Goal: Navigation & Orientation: Understand site structure

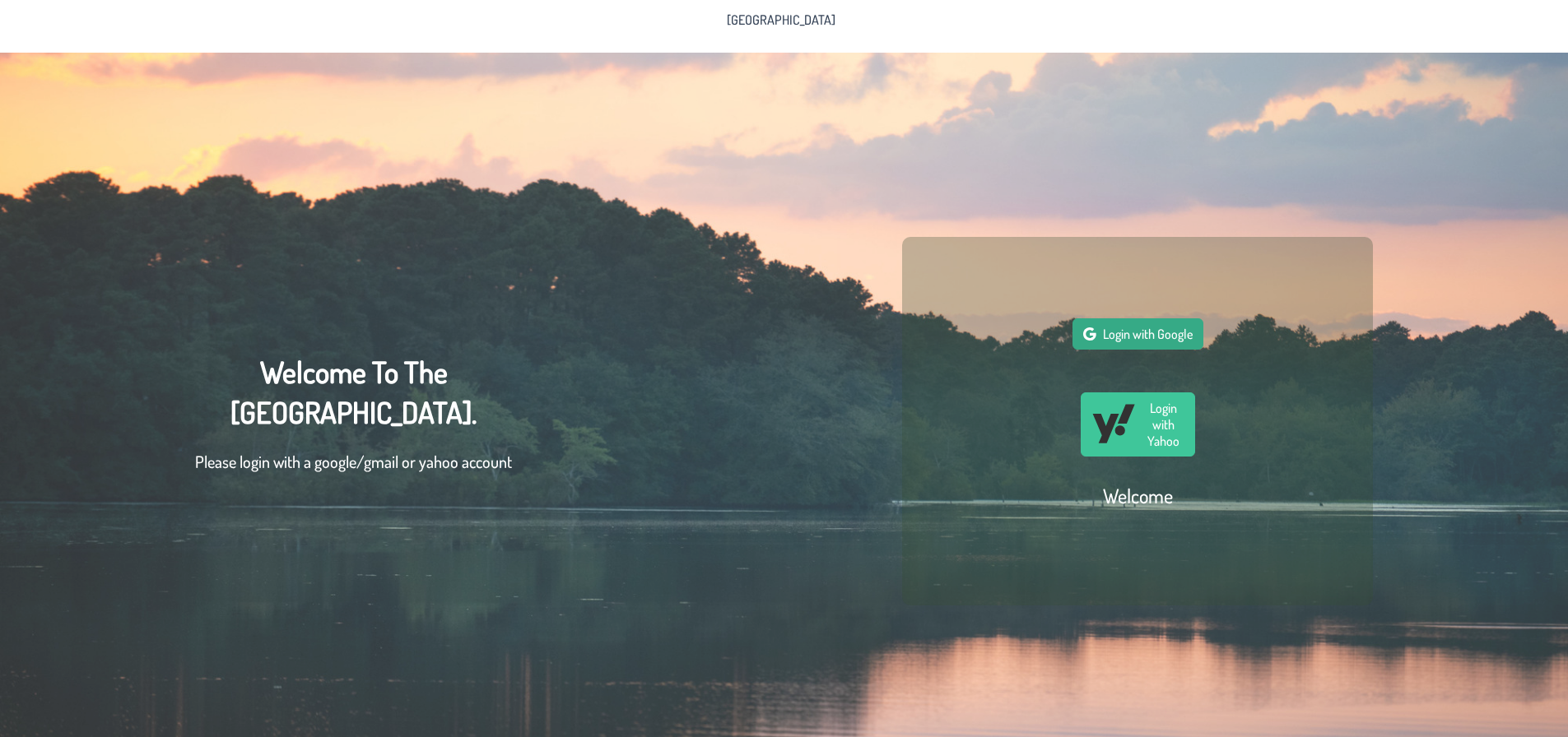
click at [1161, 341] on span "Login with Google" at bounding box center [1147, 334] width 90 height 16
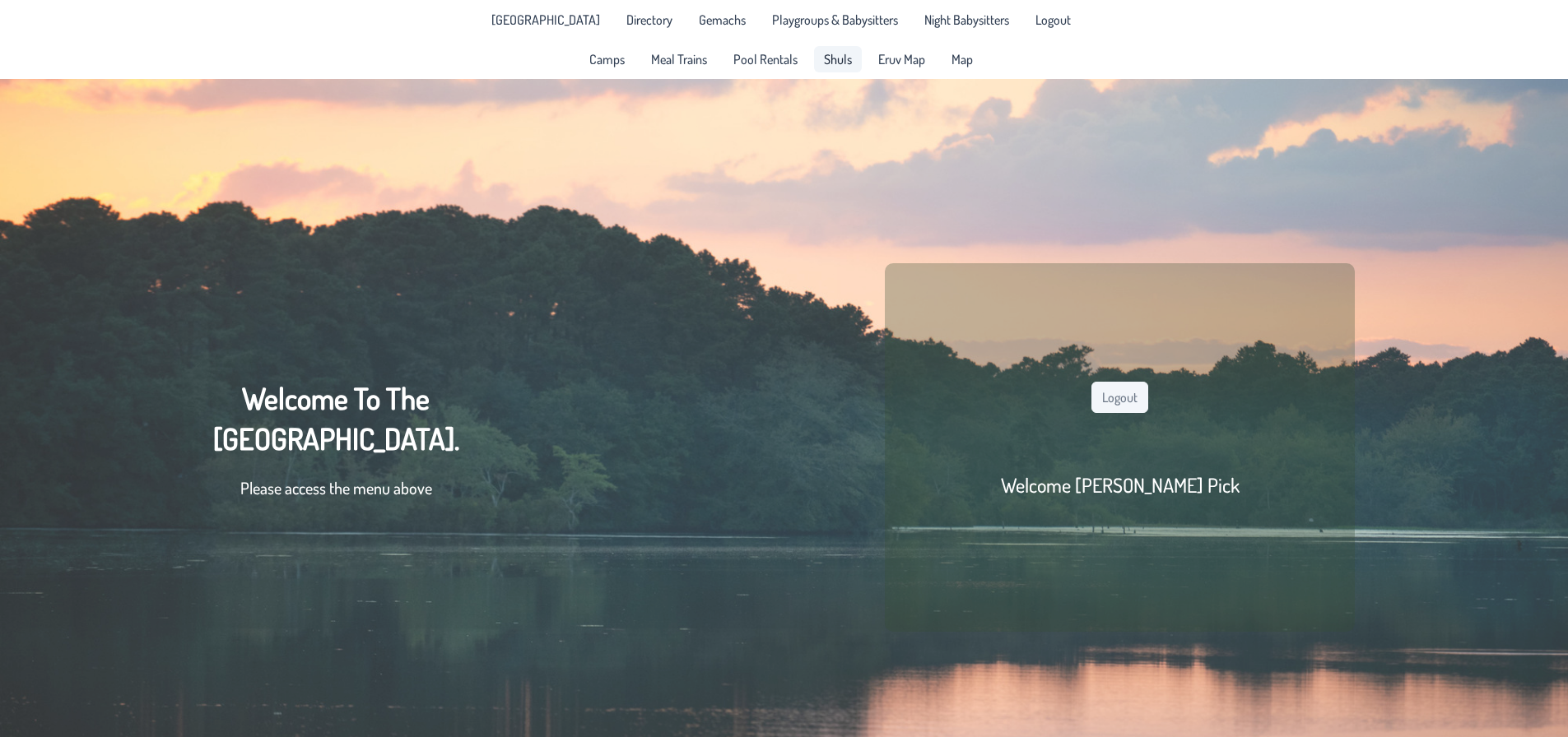
click at [848, 61] on span "Shuls" at bounding box center [838, 58] width 28 height 13
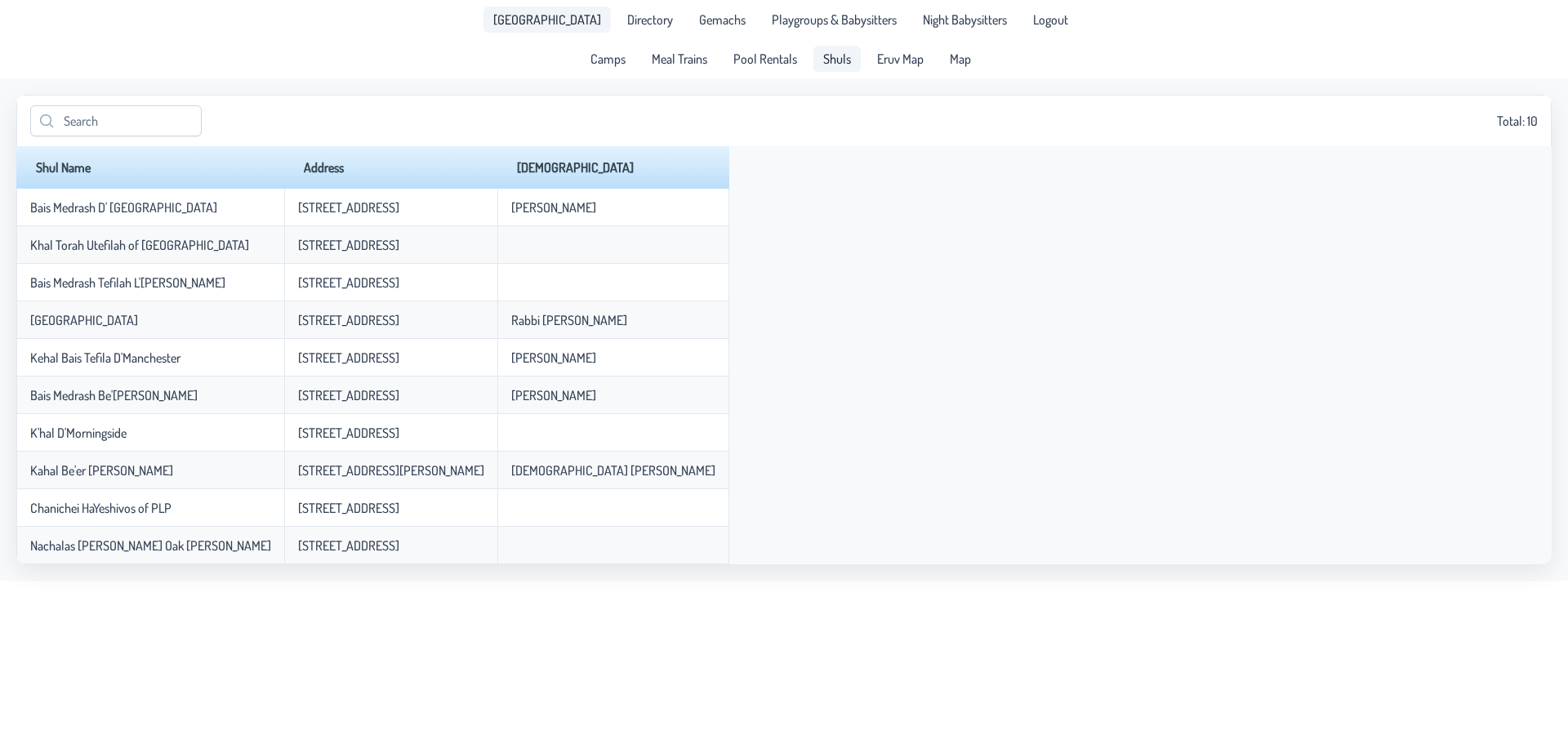
click at [547, 13] on span "[GEOGRAPHIC_DATA]" at bounding box center [547, 19] width 108 height 13
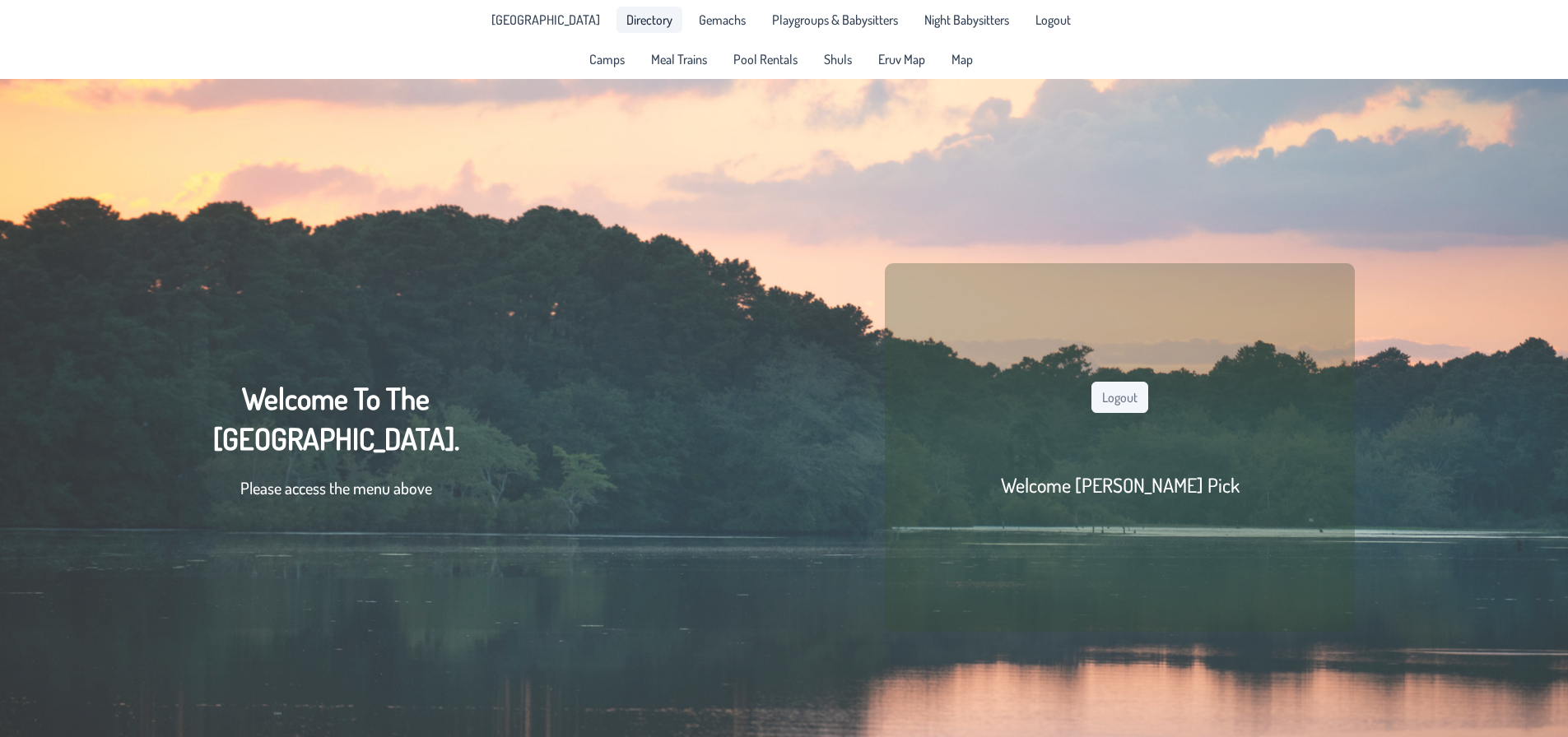
click at [652, 22] on span "Directory" at bounding box center [650, 19] width 46 height 13
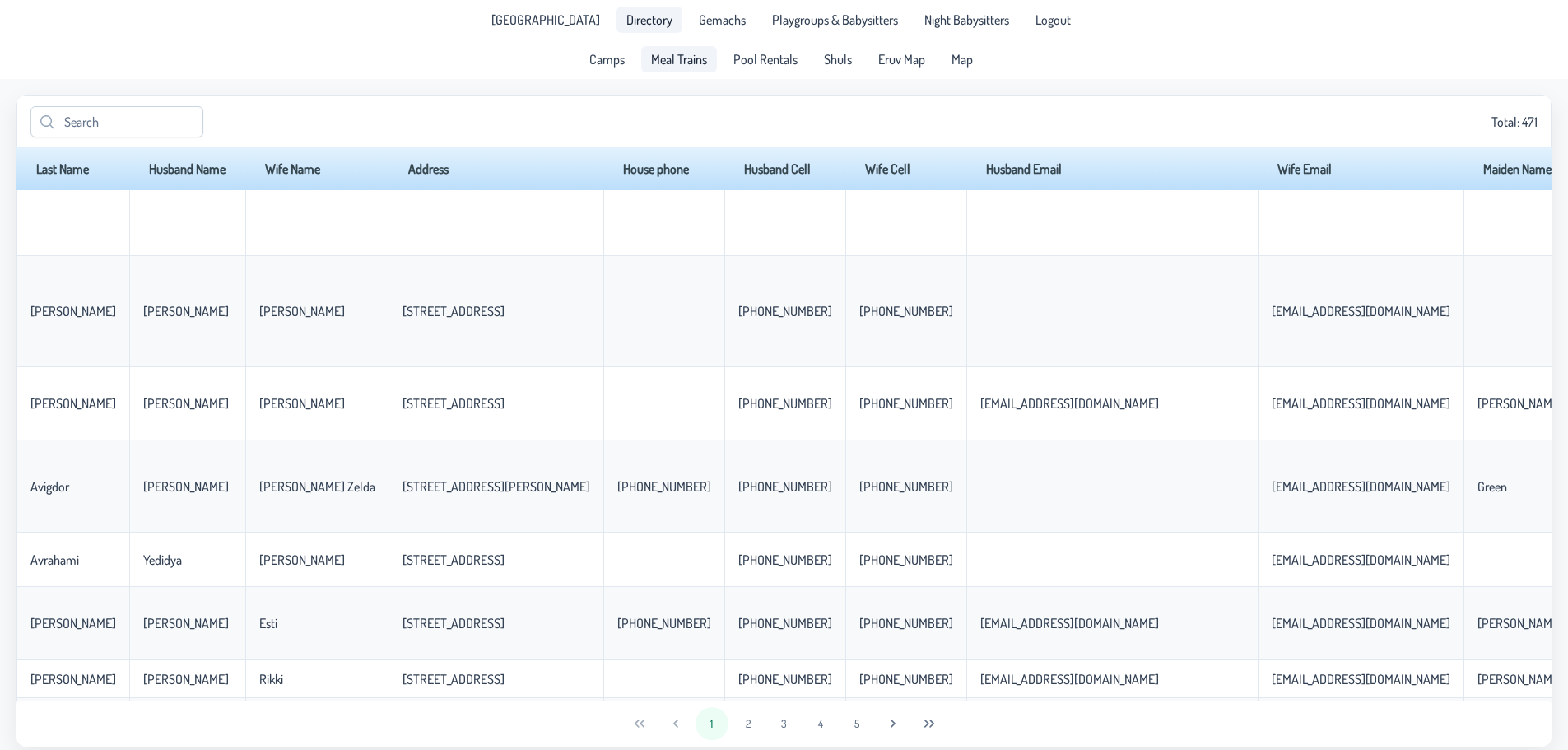
scroll to position [1399, 0]
click at [702, 13] on span "Gemachs" at bounding box center [722, 19] width 47 height 13
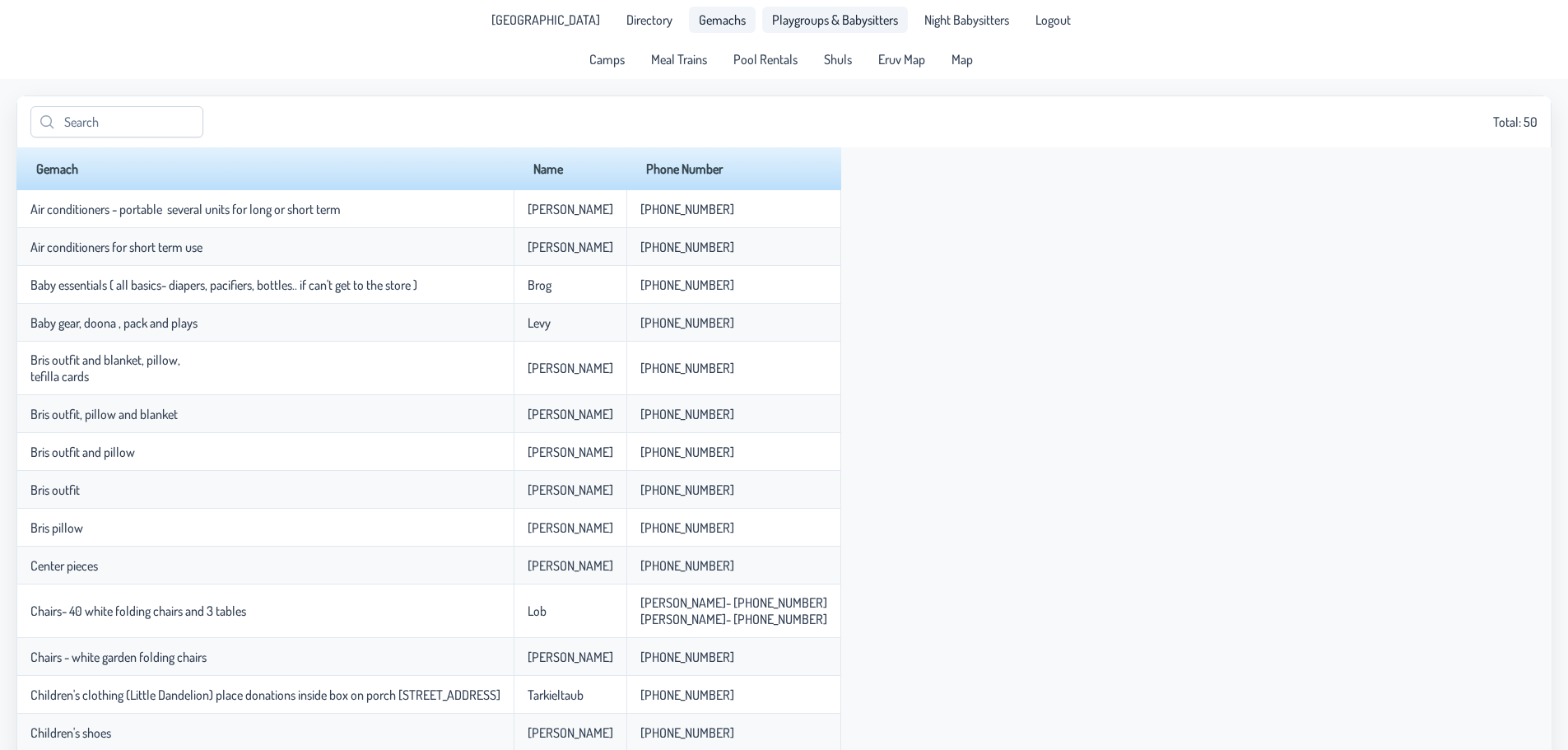
click at [795, 23] on span "Playgroups & Babysitters" at bounding box center [834, 19] width 126 height 13
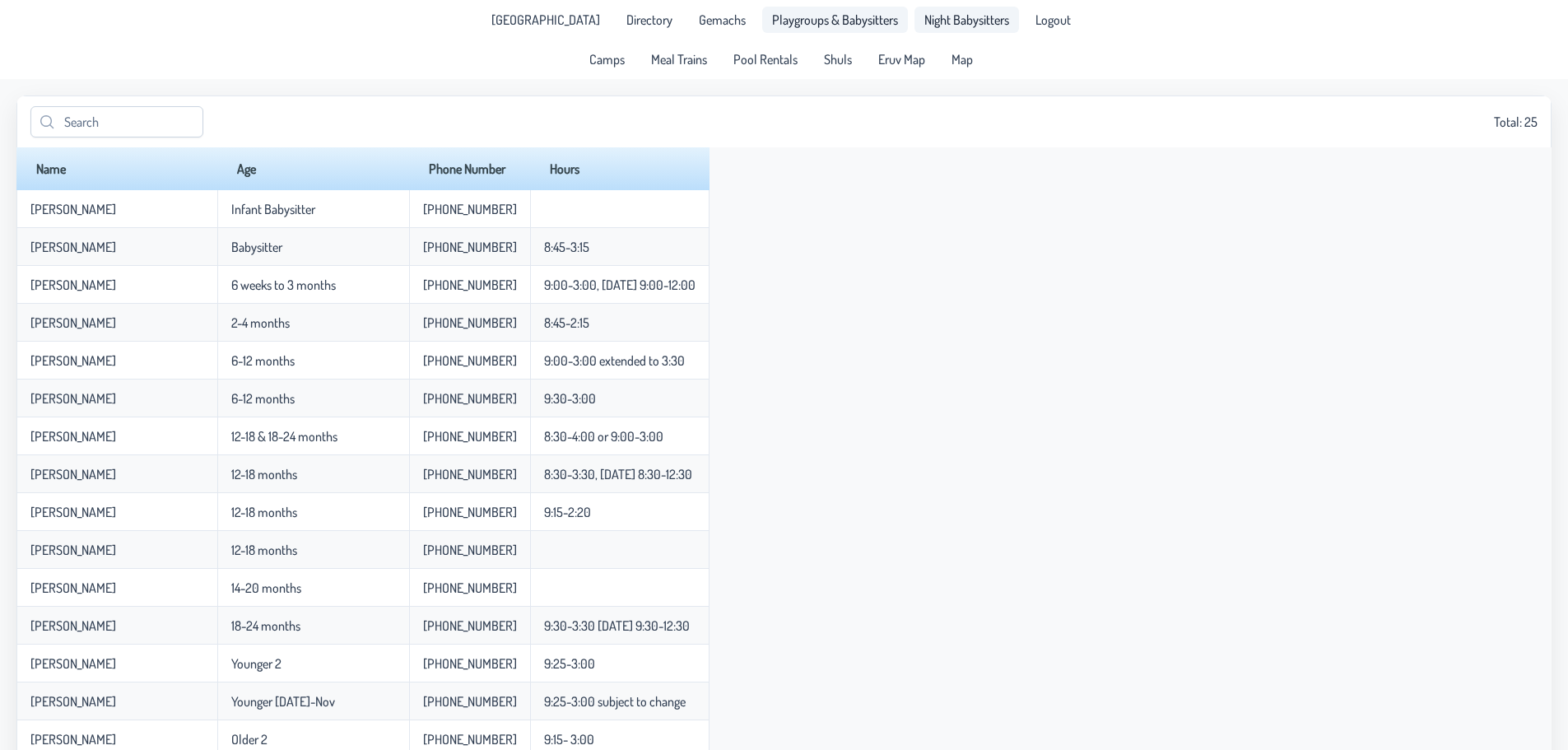
click at [952, 30] on link "Night Babysitters" at bounding box center [966, 20] width 105 height 27
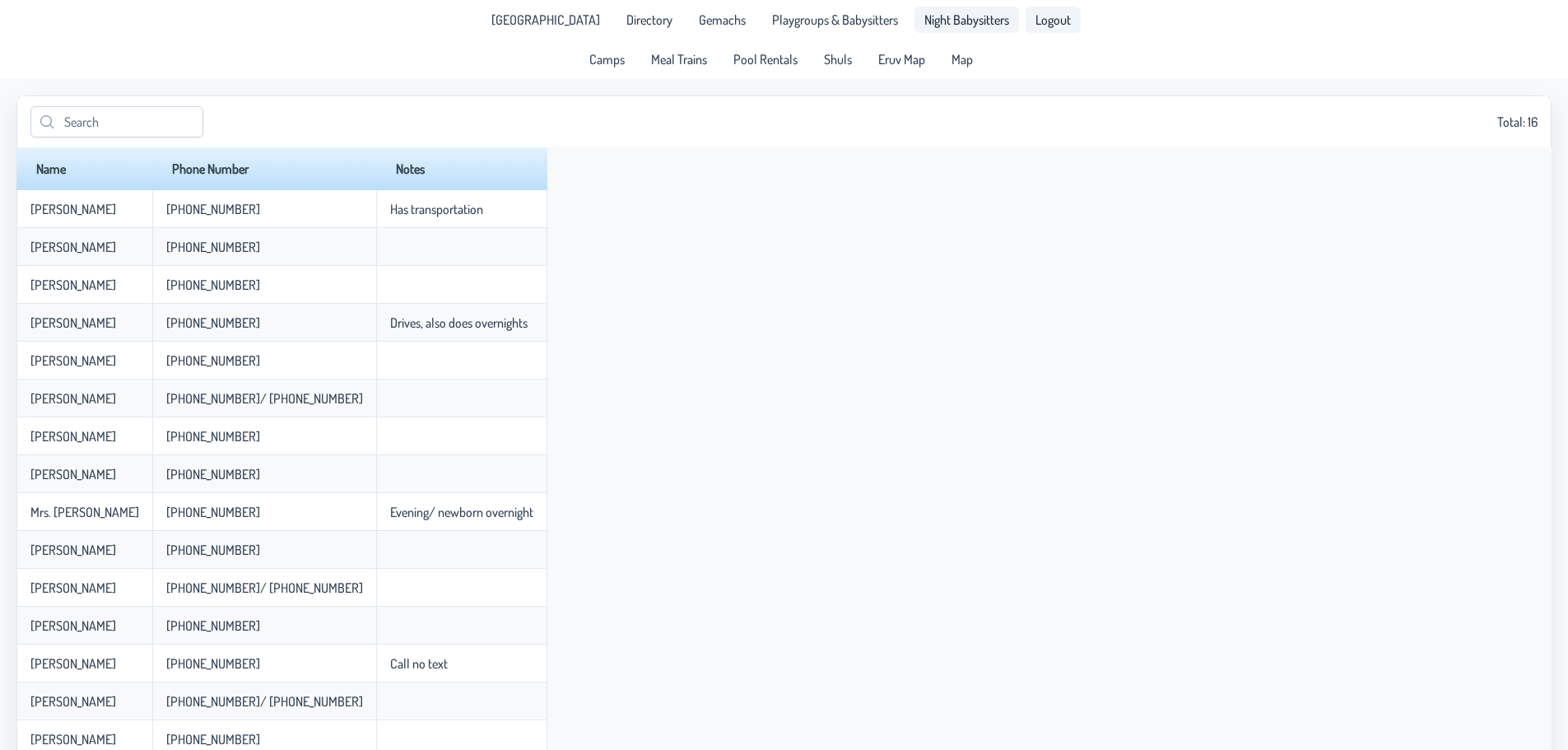
click at [1026, 18] on link "Logout" at bounding box center [1053, 20] width 55 height 27
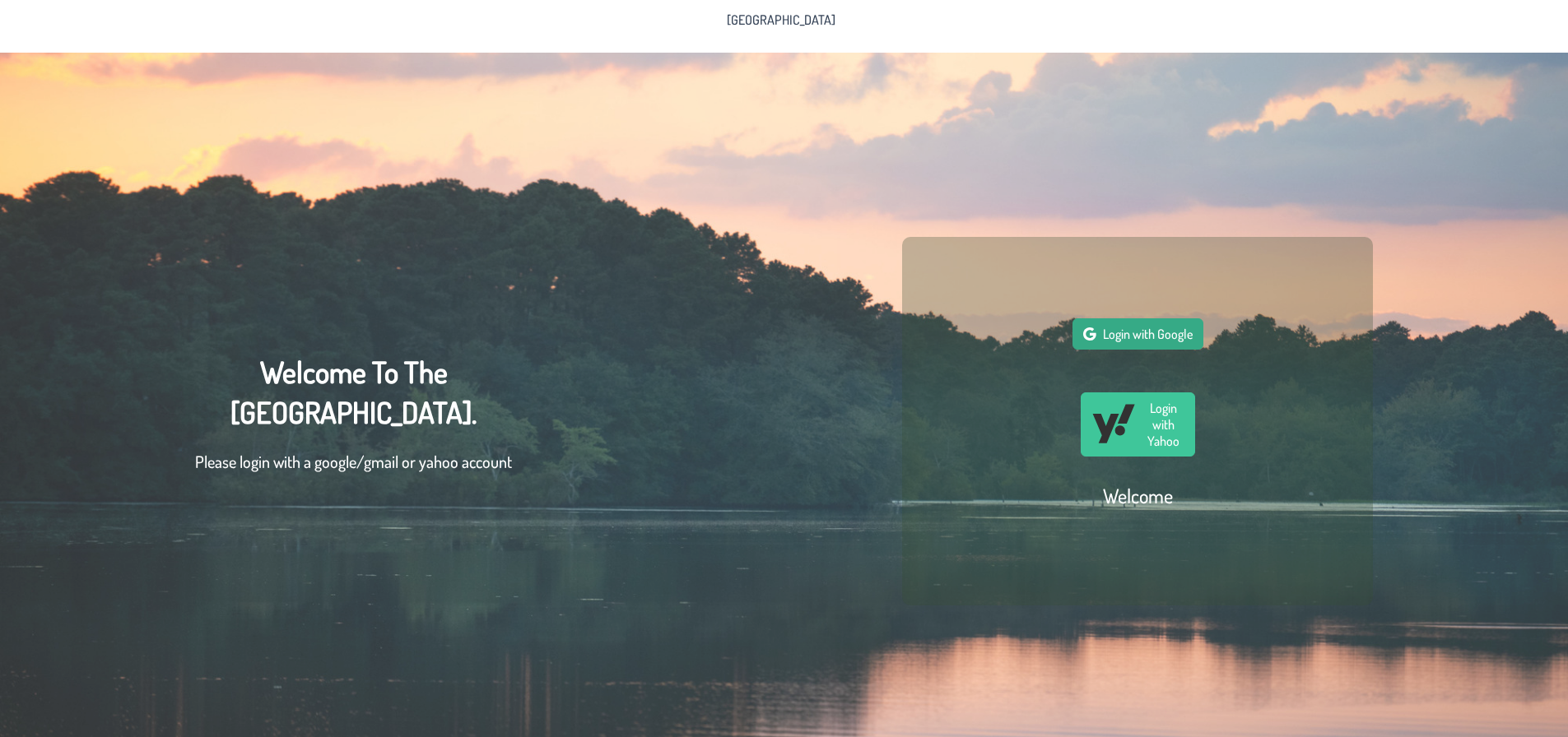
click at [1096, 341] on span "submit" at bounding box center [1089, 334] width 13 height 13
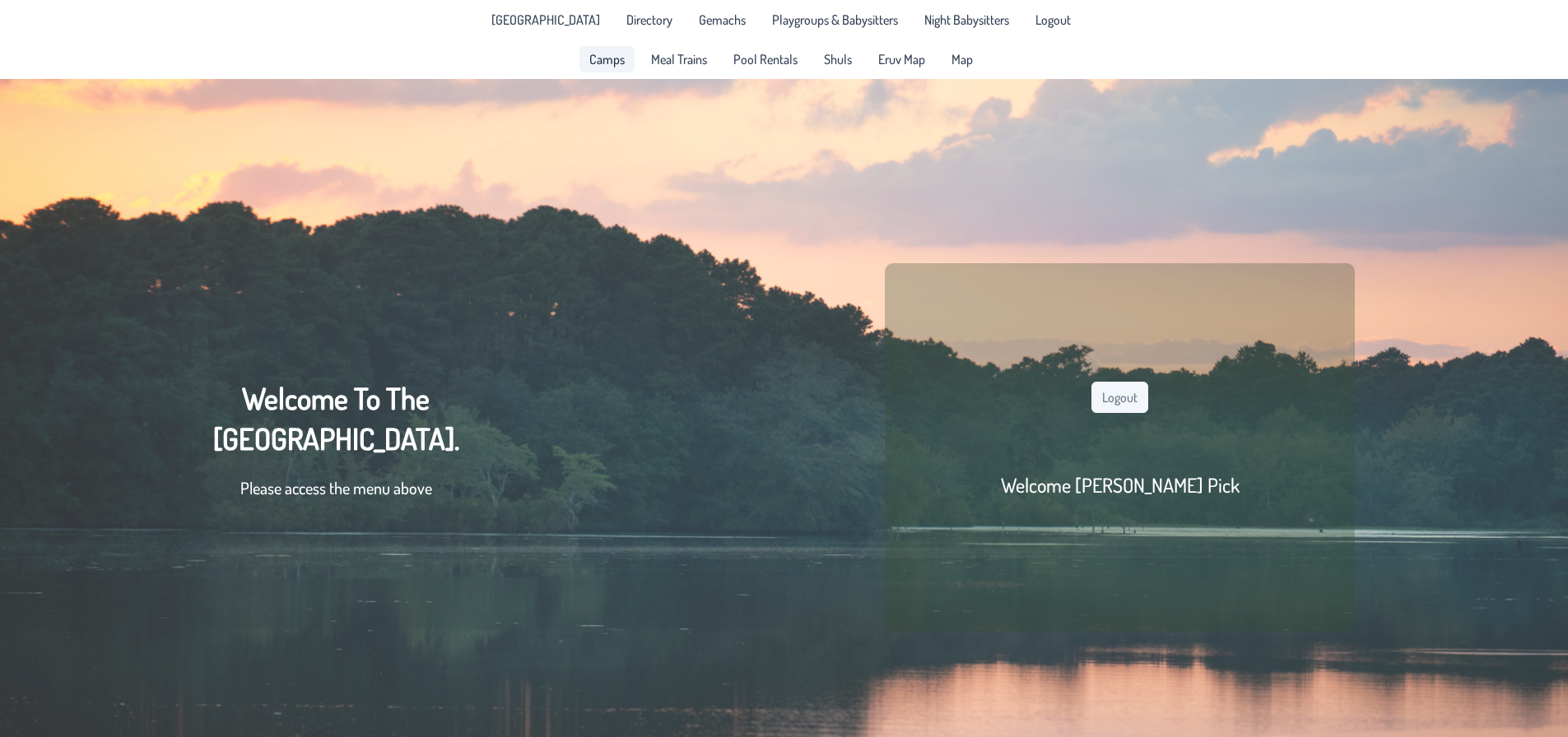
click at [618, 60] on span "Camps" at bounding box center [607, 58] width 35 height 13
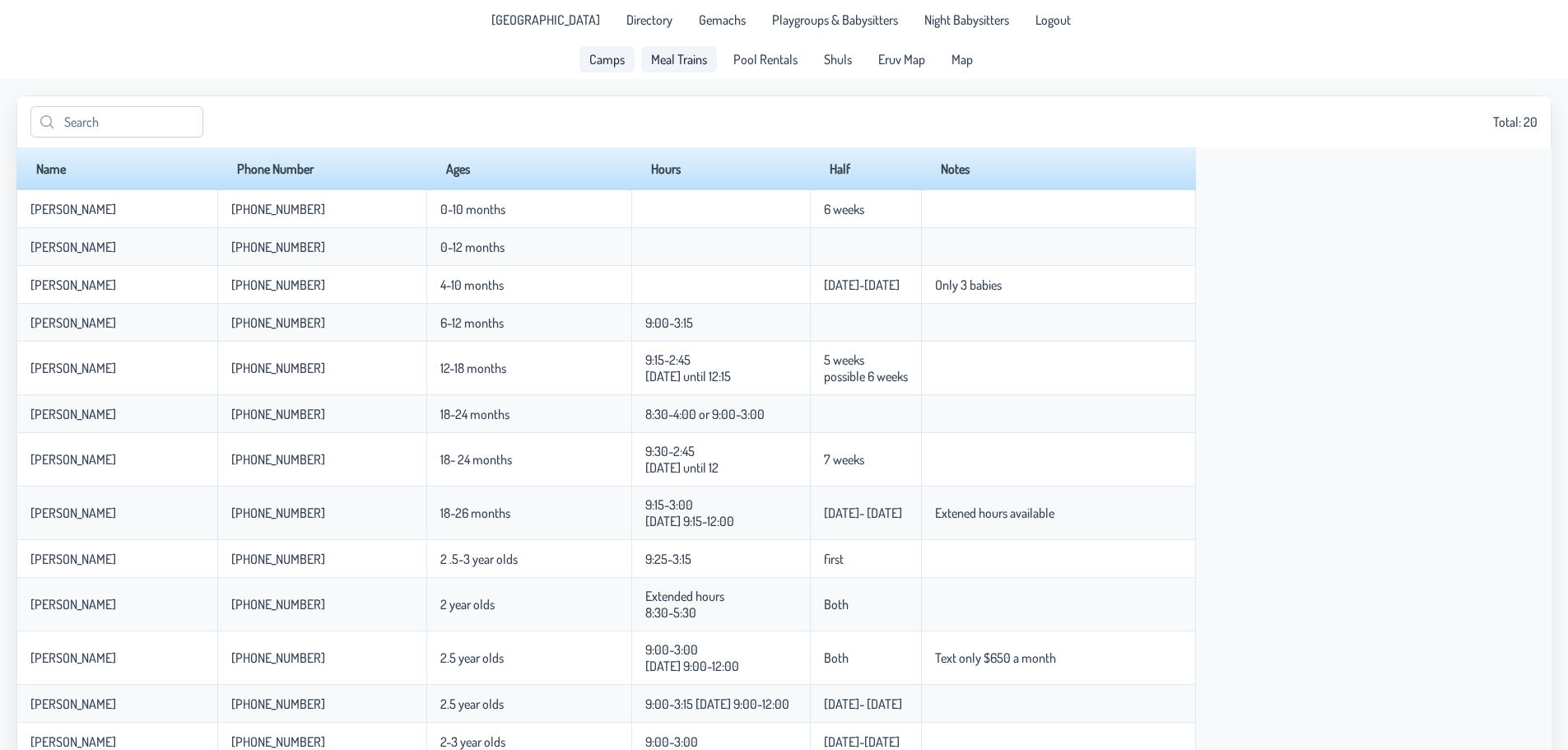
click at [658, 52] on span "Meal Trains" at bounding box center [679, 58] width 56 height 13
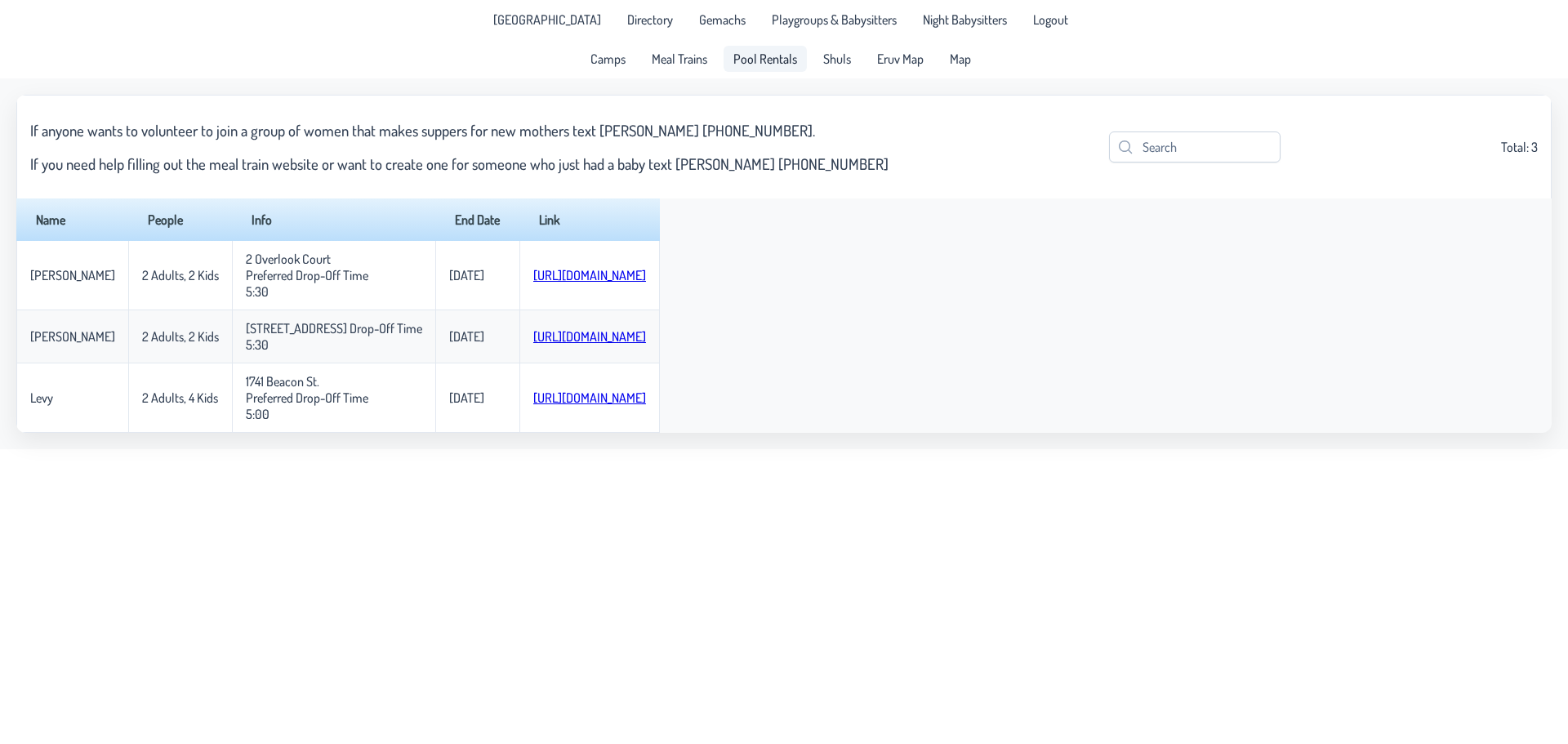
click at [767, 70] on link "Pool Rentals" at bounding box center [766, 59] width 83 height 26
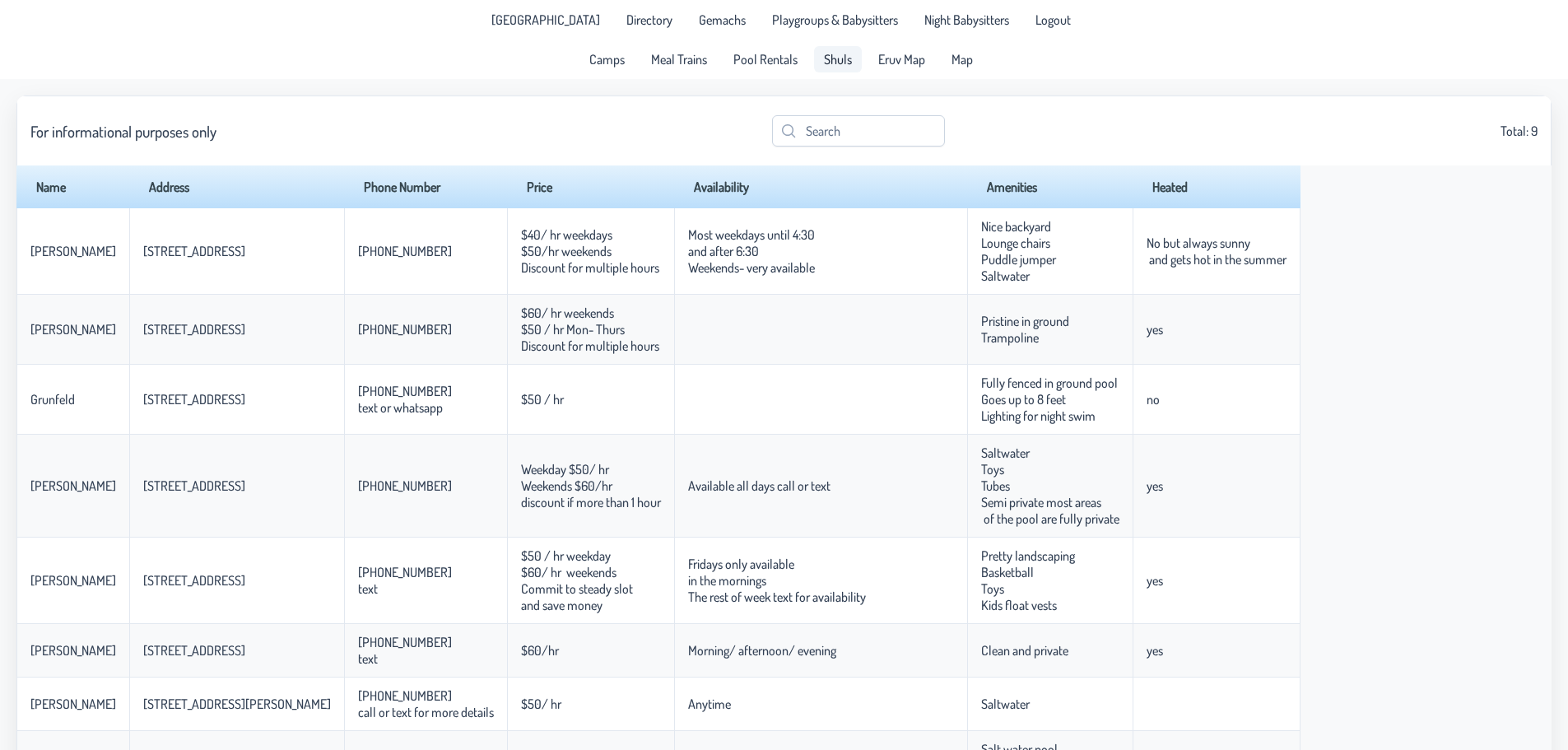
click at [842, 70] on link "Shuls" at bounding box center [838, 59] width 48 height 27
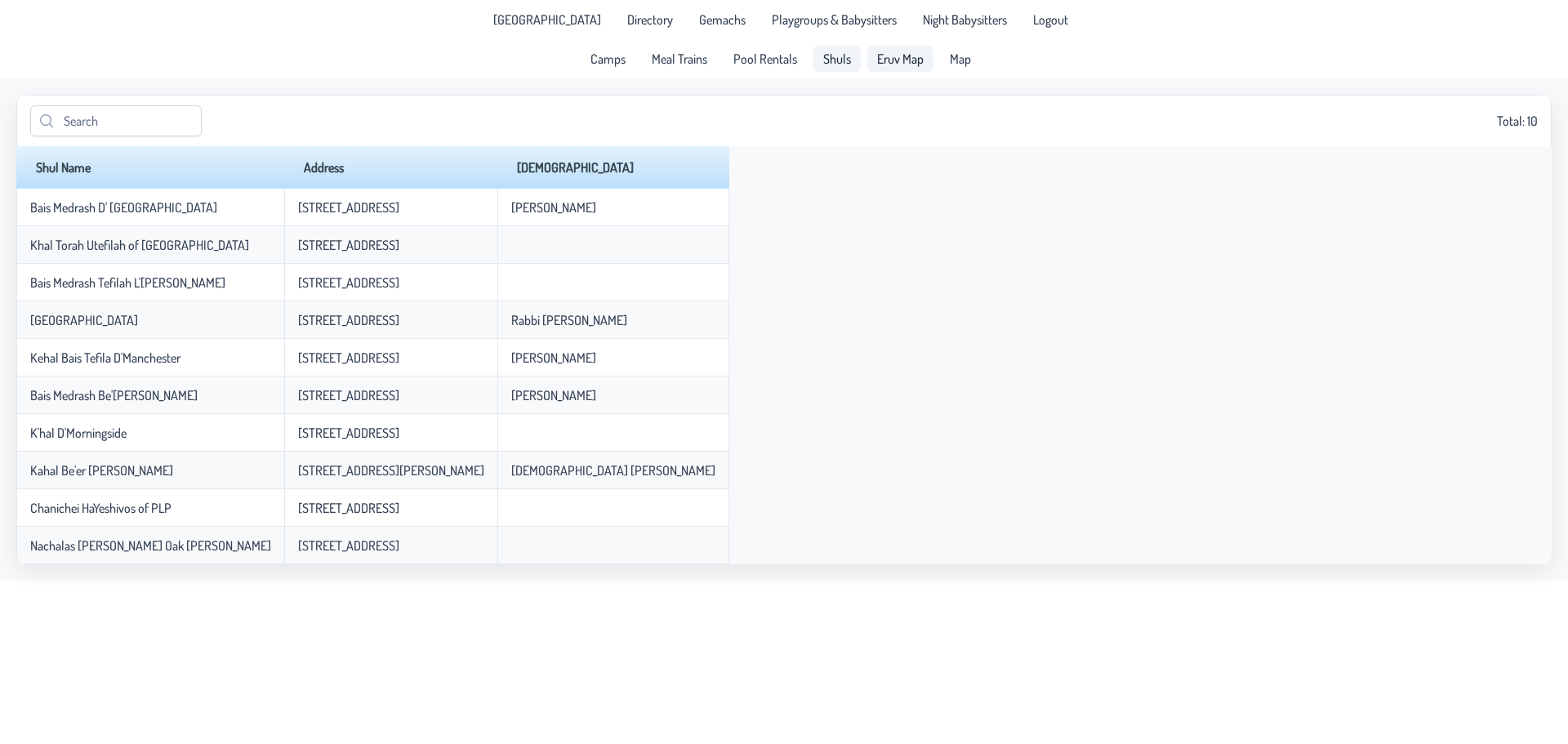
click at [894, 61] on span "Eruv Map" at bounding box center [900, 58] width 47 height 13
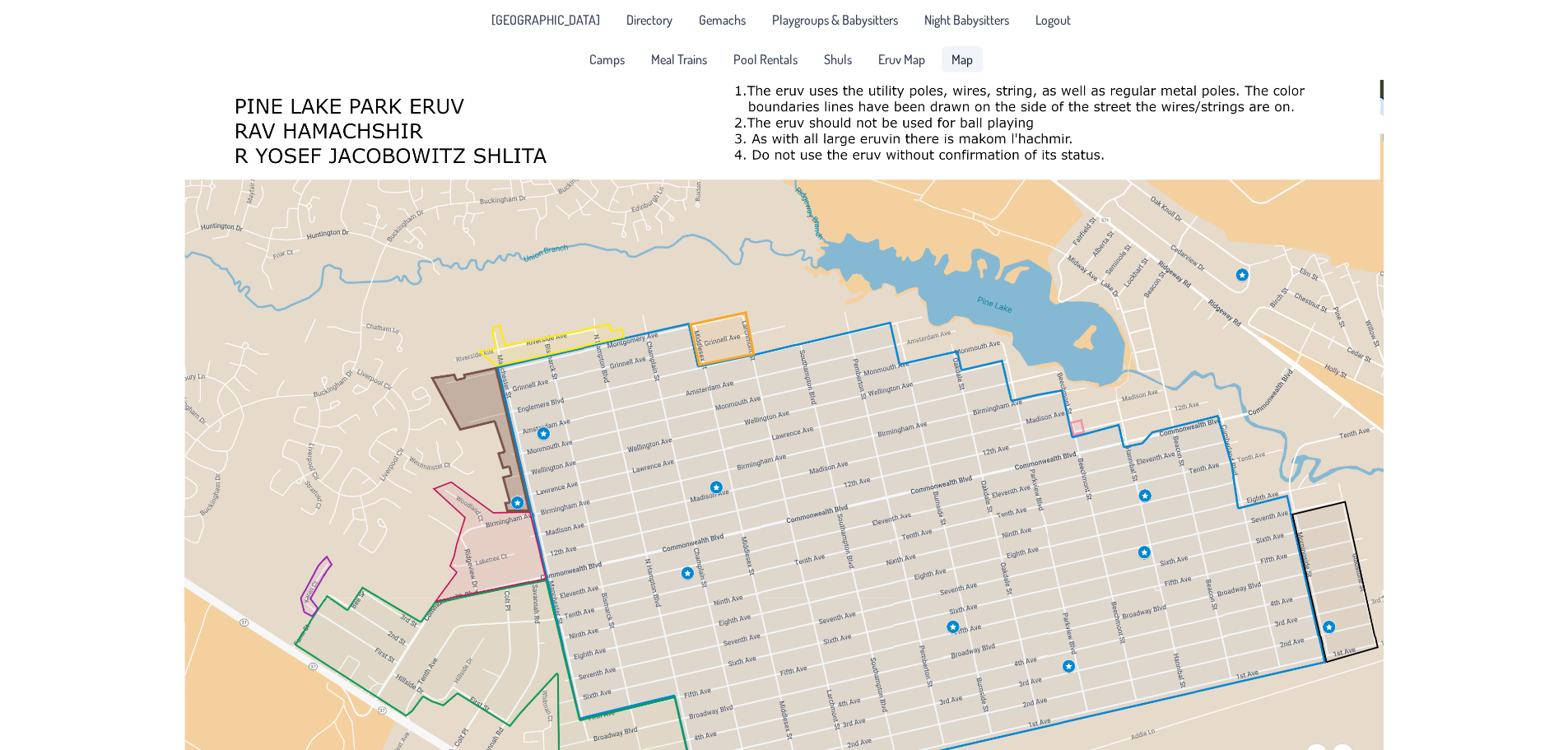
click at [949, 54] on link "Map" at bounding box center [962, 59] width 41 height 27
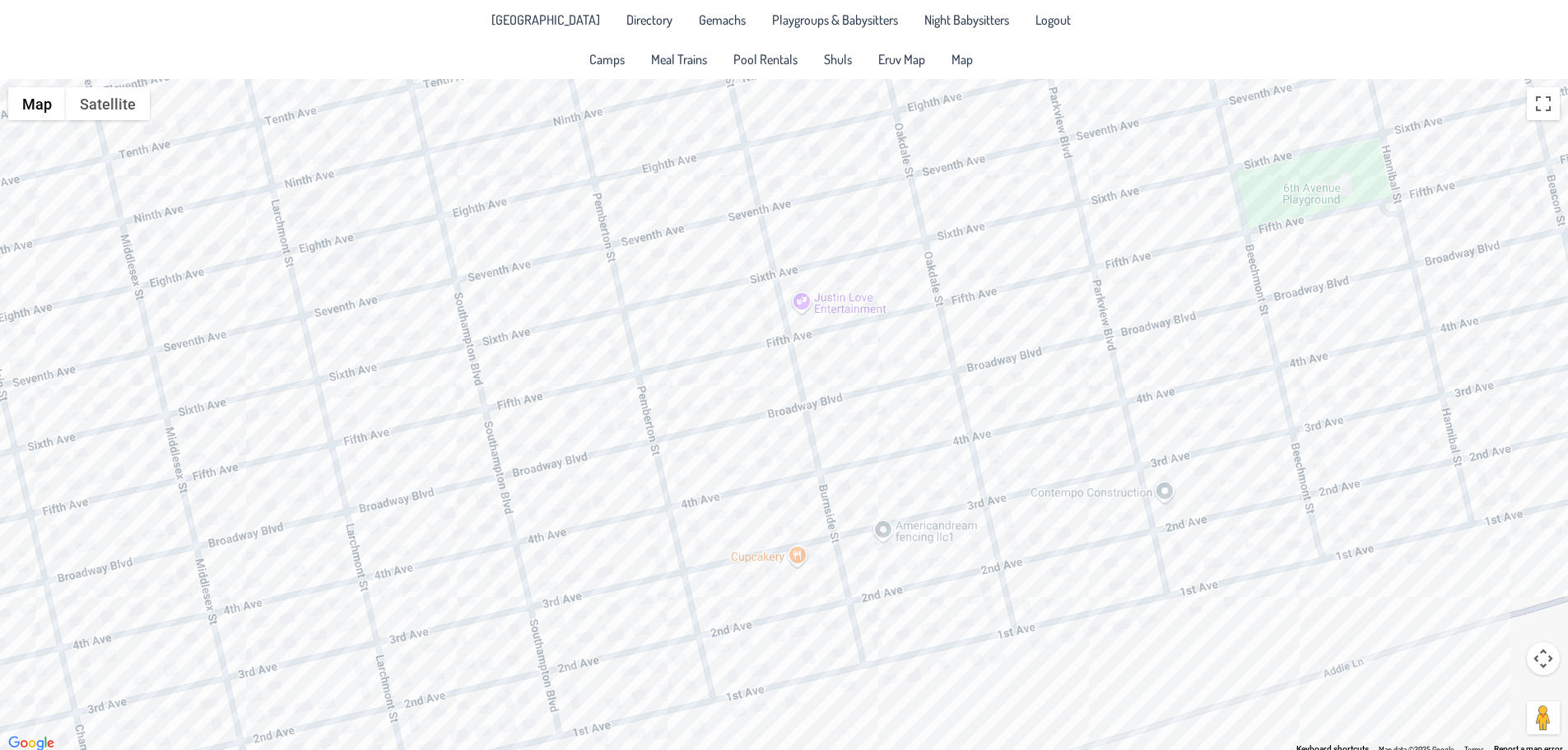
drag, startPoint x: 911, startPoint y: 468, endPoint x: 992, endPoint y: 245, distance: 237.3
click at [992, 245] on div at bounding box center [784, 416] width 1568 height 674
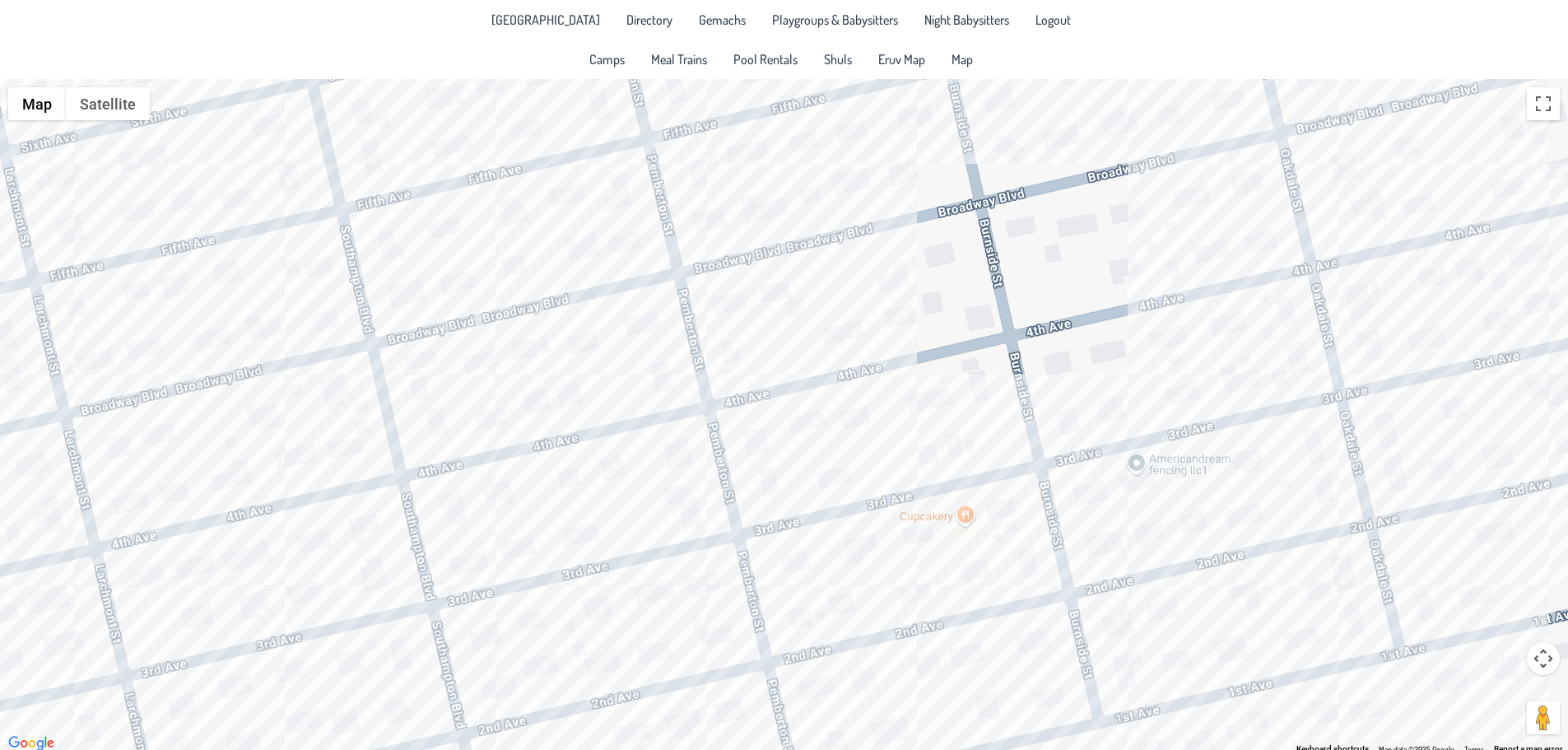
drag, startPoint x: 1088, startPoint y: 445, endPoint x: 1445, endPoint y: 272, distance: 396.7
click at [1445, 272] on div at bounding box center [784, 416] width 1568 height 674
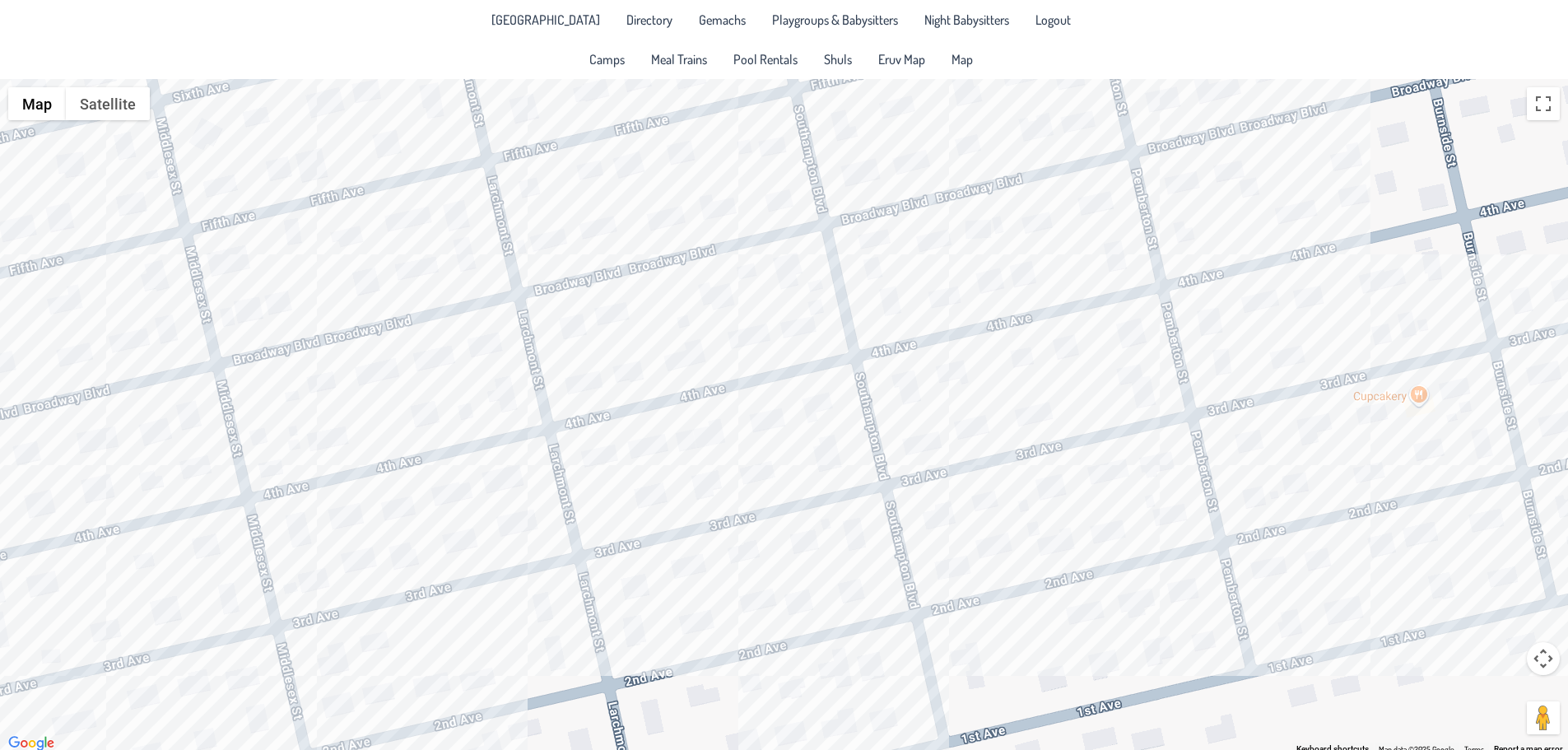
drag, startPoint x: 426, startPoint y: 556, endPoint x: 817, endPoint y: 442, distance: 407.3
click at [817, 442] on div at bounding box center [784, 416] width 1568 height 674
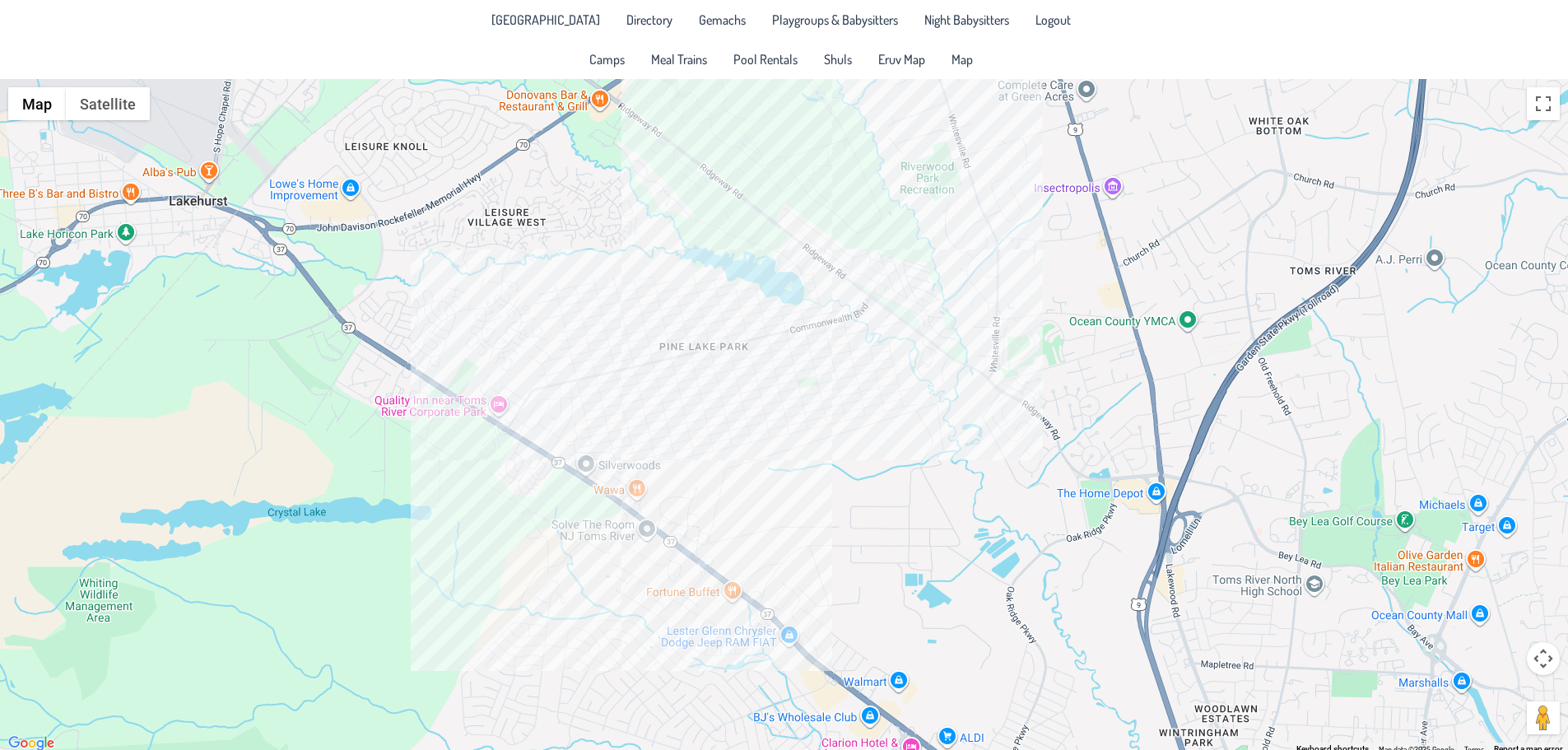
drag, startPoint x: 701, startPoint y: 320, endPoint x: 713, endPoint y: 351, distance: 33.2
click at [713, 351] on div at bounding box center [784, 416] width 1568 height 674
